Goal: Entertainment & Leisure: Consume media (video, audio)

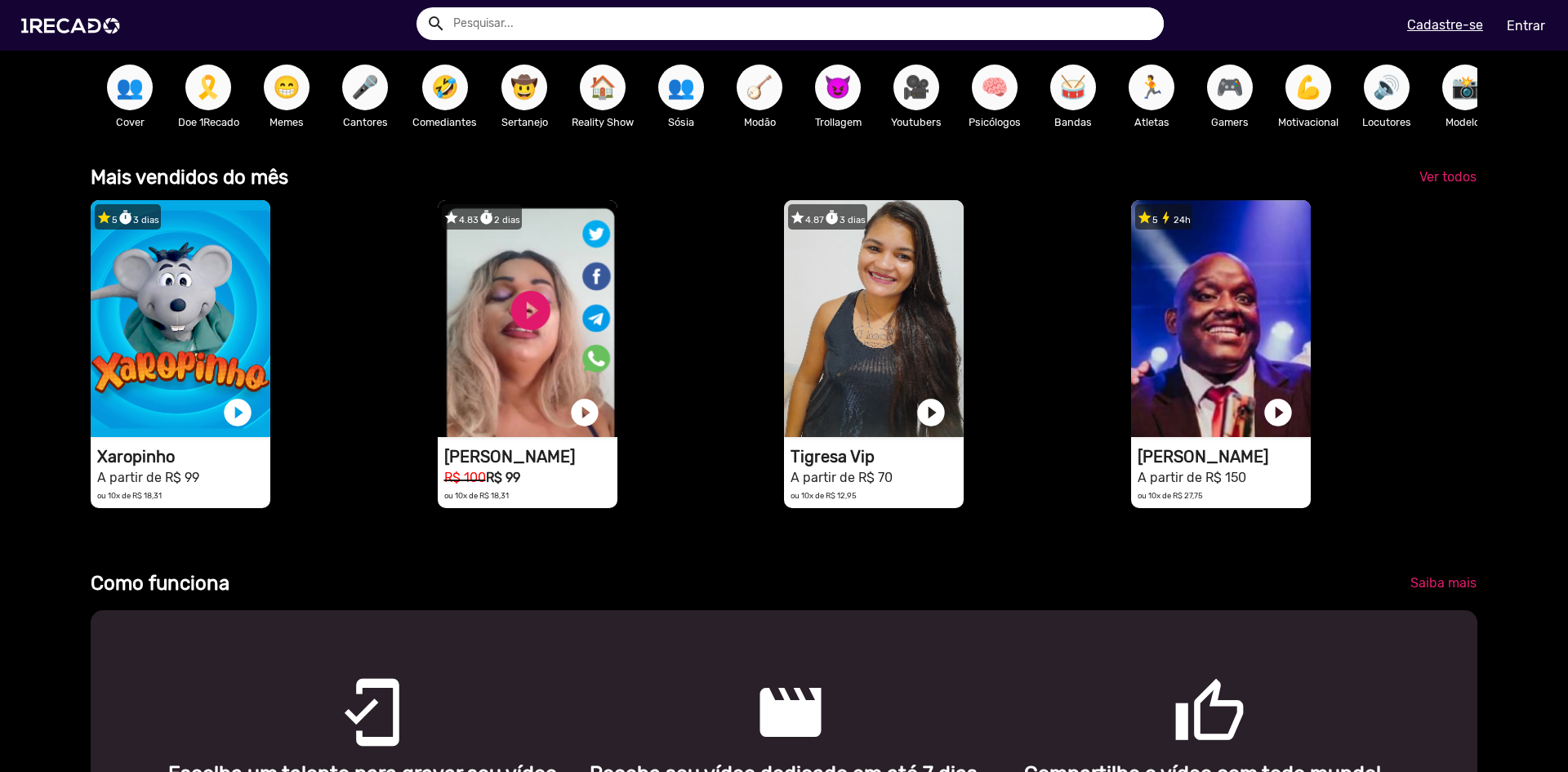
scroll to position [0, 1556]
click at [1455, 184] on span "Ver todos" at bounding box center [1447, 177] width 57 height 16
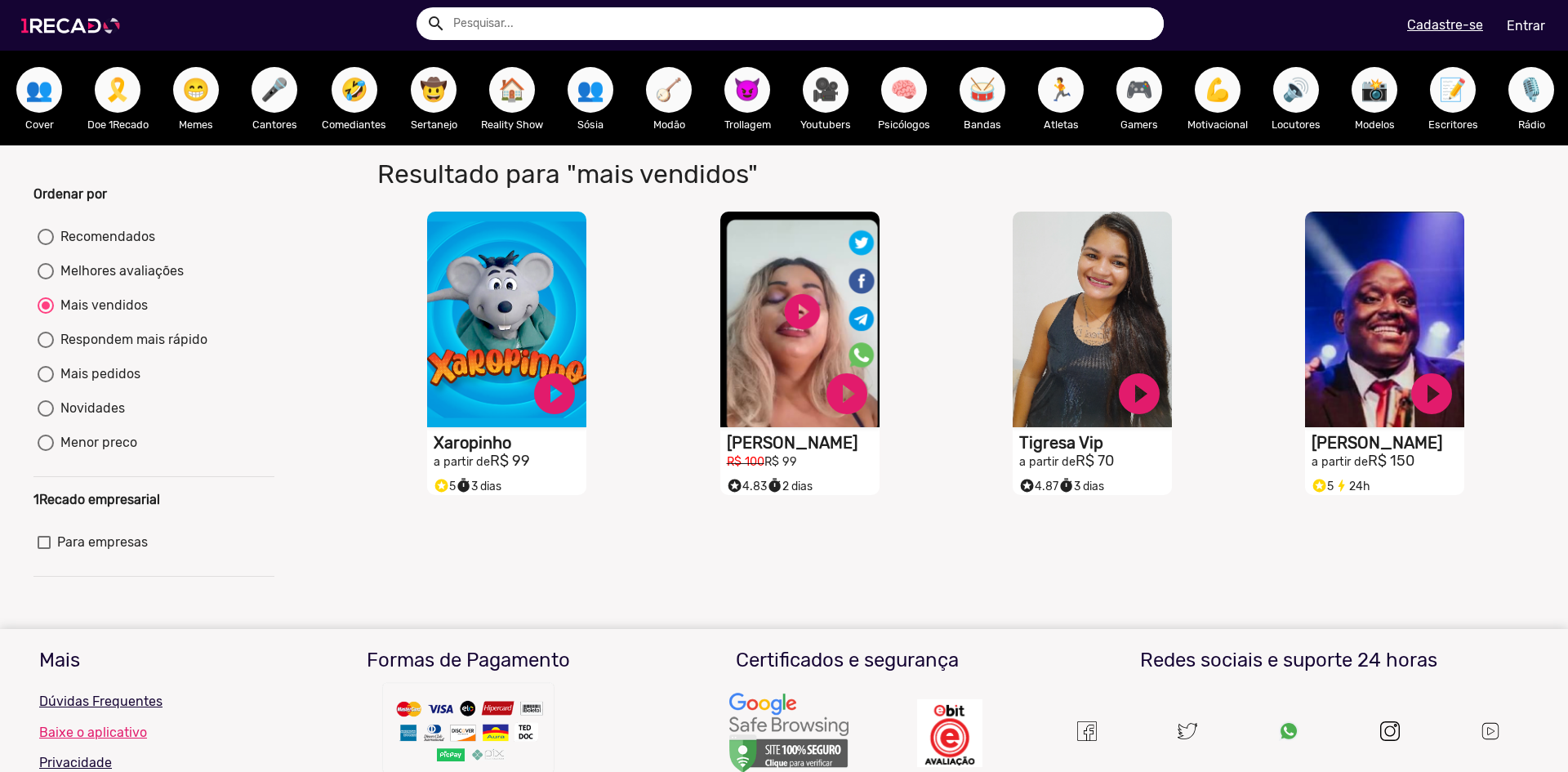
click at [49, 23] on img at bounding box center [74, 25] width 123 height 69
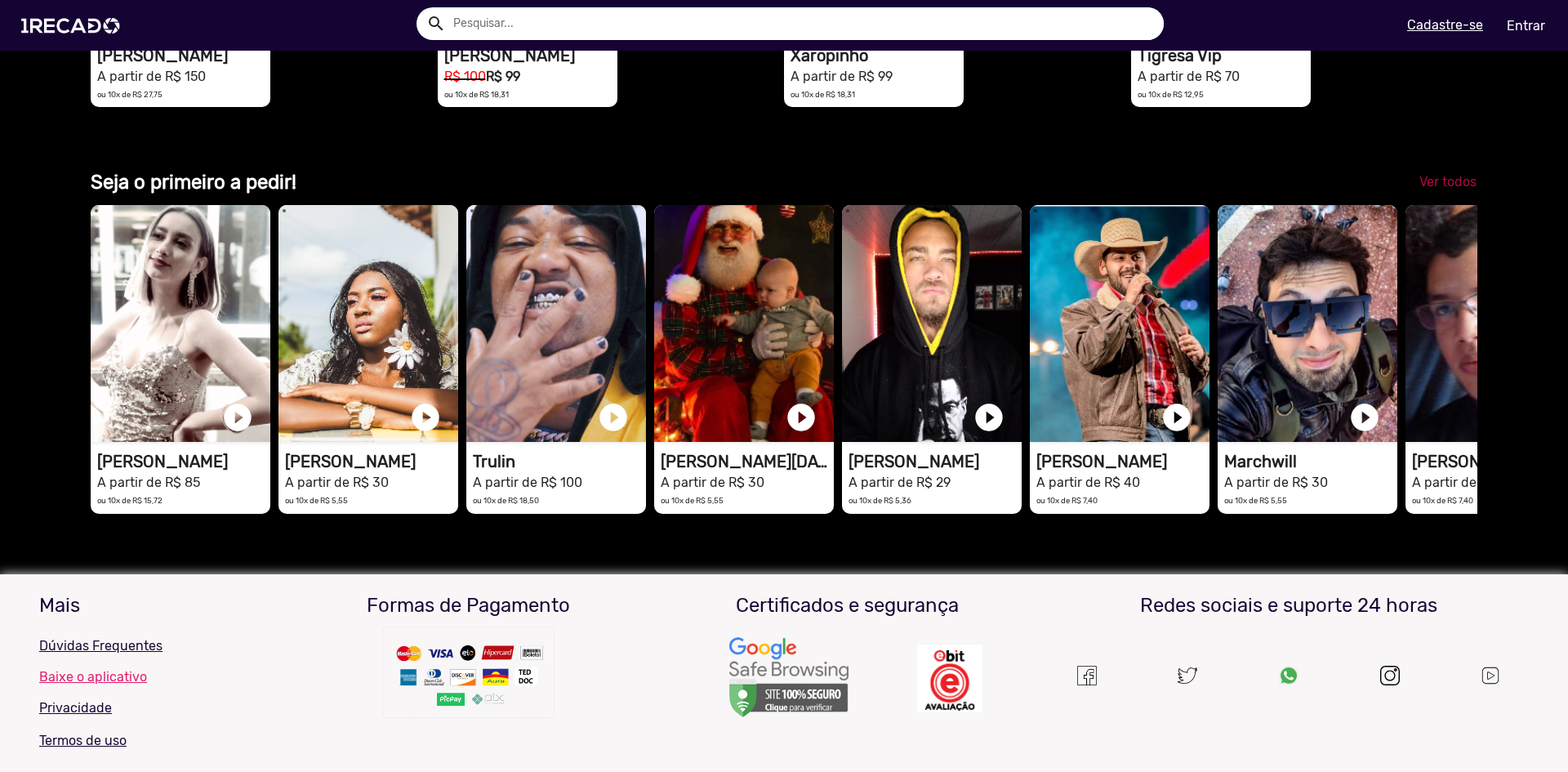
scroll to position [0, 2935]
click at [1449, 190] on span "Ver todos" at bounding box center [1447, 181] width 57 height 16
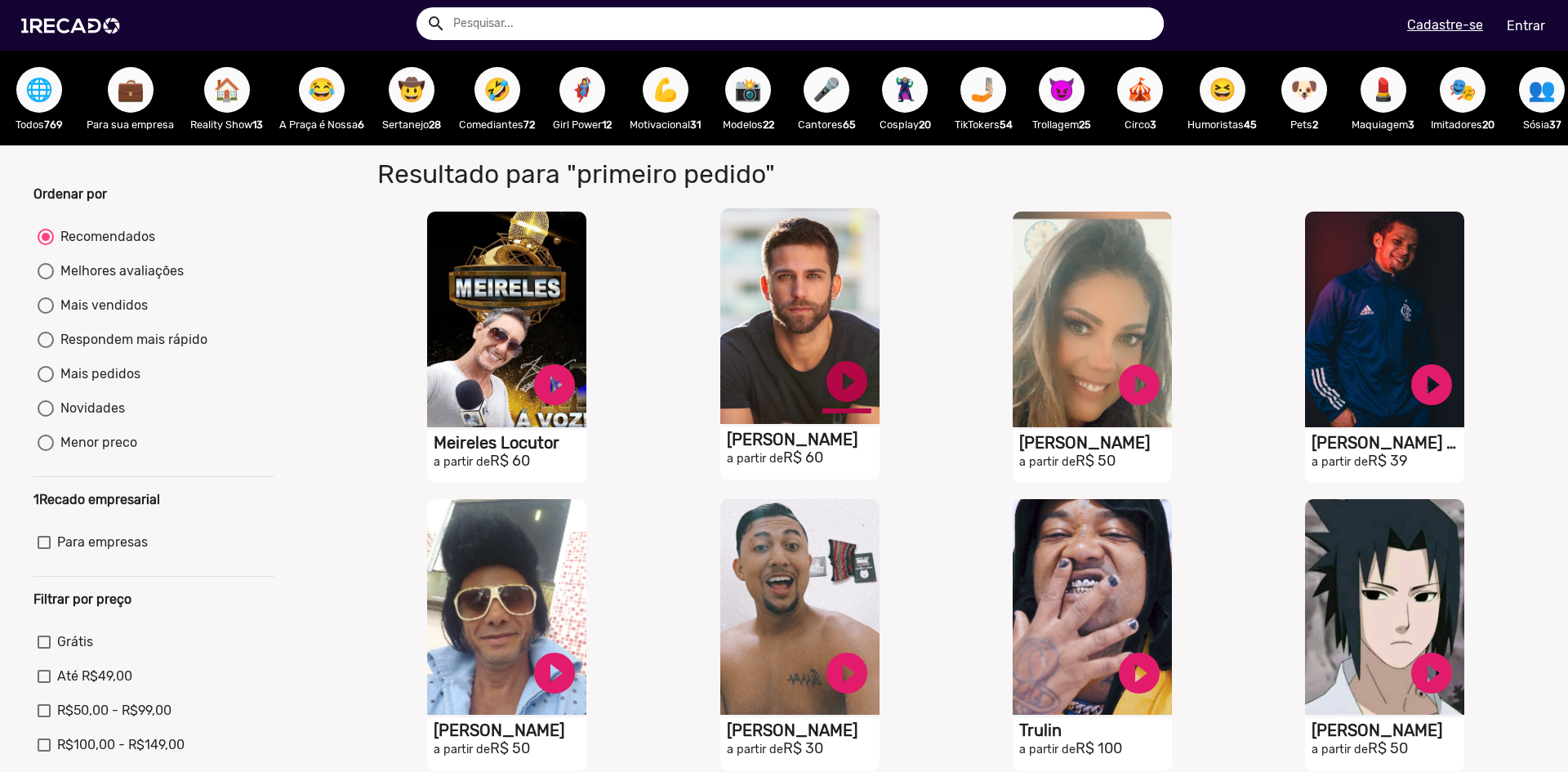
click at [839, 393] on link "play_circle_filled" at bounding box center [847, 381] width 49 height 49
click at [840, 393] on link "pause_circle" at bounding box center [847, 381] width 49 height 49
